Goal: Transaction & Acquisition: Purchase product/service

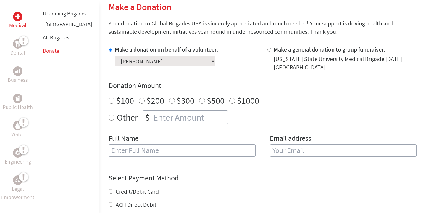
scroll to position [121, 0]
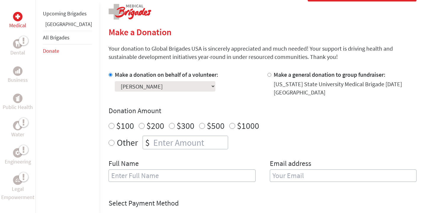
radio input "true"
click at [152, 142] on input "number" at bounding box center [190, 142] width 76 height 13
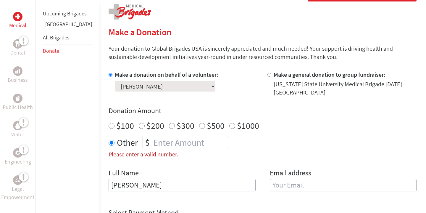
type input "[PERSON_NAME]"
drag, startPoint x: 149, startPoint y: 144, endPoint x: 133, endPoint y: 143, distance: 15.7
click at [143, 143] on div "$" at bounding box center [186, 143] width 86 height 14
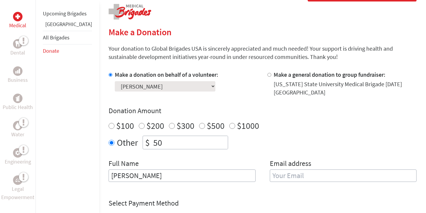
type input "50"
click at [143, 177] on input "[PERSON_NAME]" at bounding box center [182, 175] width 147 height 12
type input "[PERSON_NAME]"
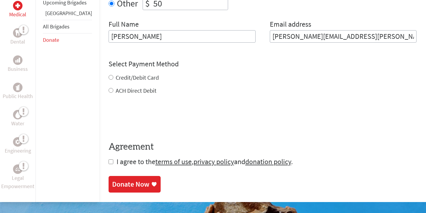
scroll to position [258, 0]
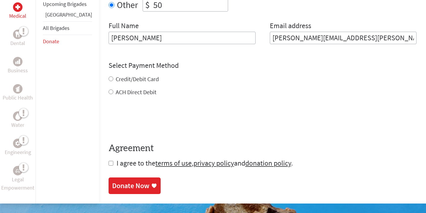
type input "[PERSON_NAME][EMAIL_ADDRESS][PERSON_NAME][DOMAIN_NAME]"
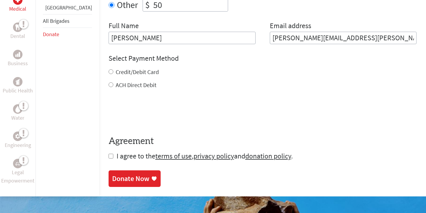
click at [116, 72] on label "Credit/Debit Card" at bounding box center [137, 71] width 43 height 7
click at [113, 72] on input "Credit/Debit Card" at bounding box center [111, 71] width 5 height 5
radio input "true"
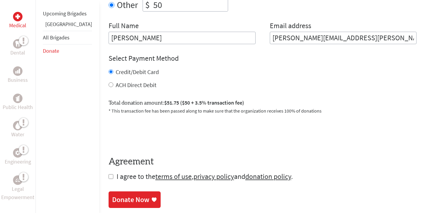
click at [119, 200] on div "Donate Now" at bounding box center [130, 199] width 37 height 9
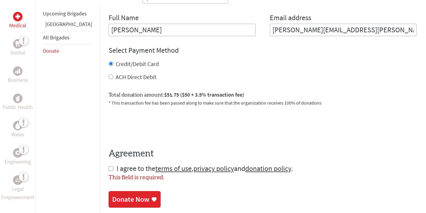
scroll to position [267, 0]
click at [115, 200] on div "Donate Now" at bounding box center [130, 199] width 37 height 9
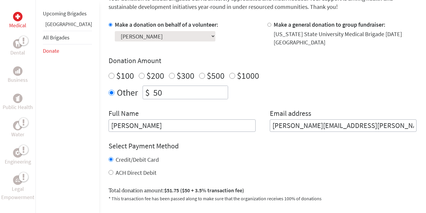
scroll to position [171, 0]
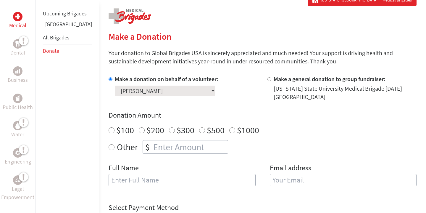
scroll to position [117, 0]
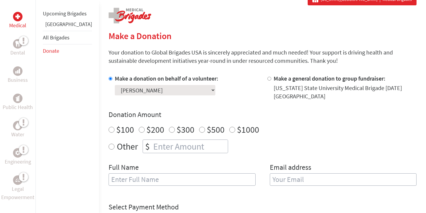
click at [109, 146] on input "Other" at bounding box center [112, 147] width 6 height 6
radio input "true"
click at [152, 148] on input "number" at bounding box center [190, 146] width 76 height 13
type input "50"
drag, startPoint x: 157, startPoint y: 181, endPoint x: 70, endPoint y: 170, distance: 86.9
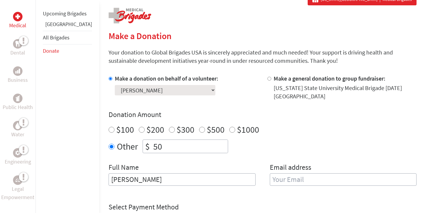
click at [70, 170] on div "Medical Dental Business Public Health Water Engineering Legal Empowerment Upcom…" at bounding box center [213, 168] width 426 height 351
type input "[PERSON_NAME]"
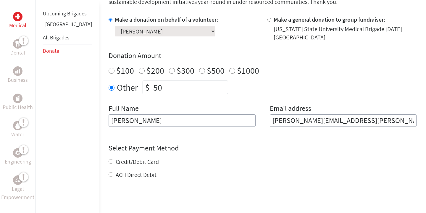
scroll to position [178, 0]
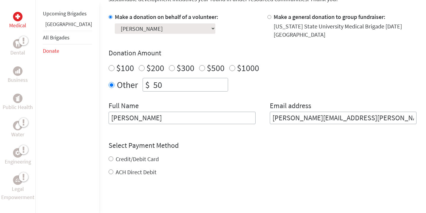
type input "[PERSON_NAME][EMAIL_ADDRESS][PERSON_NAME][DOMAIN_NAME]"
click at [109, 160] on div "Credit/Debit Card ACH Direct Debit" at bounding box center [263, 165] width 308 height 21
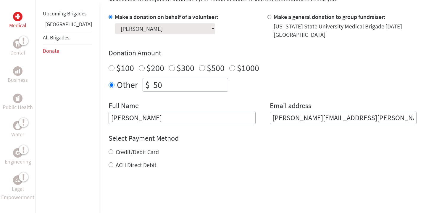
click at [109, 152] on input "Credit/Debit Card" at bounding box center [111, 151] width 5 height 5
radio input "true"
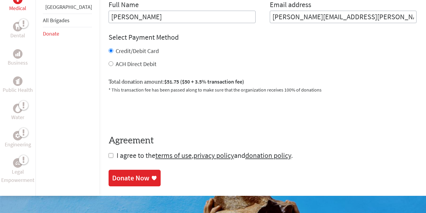
scroll to position [284, 0]
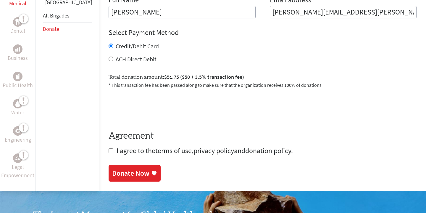
click at [109, 150] on input "checkbox" at bounding box center [111, 150] width 5 height 5
checkbox input "true"
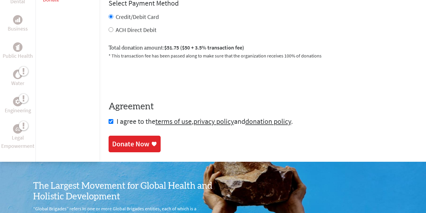
scroll to position [315, 0]
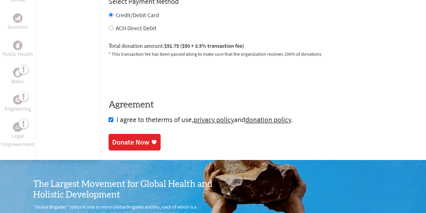
click at [167, 119] on link "terms of use" at bounding box center [173, 119] width 36 height 9
click at [201, 120] on link "privacy policy" at bounding box center [214, 119] width 41 height 9
click at [247, 119] on link "donation policy" at bounding box center [268, 119] width 46 height 9
click at [112, 142] on div "Donate Now" at bounding box center [130, 142] width 37 height 9
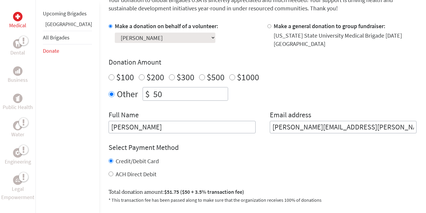
scroll to position [169, 0]
